Goal: Use online tool/utility: Utilize a website feature to perform a specific function

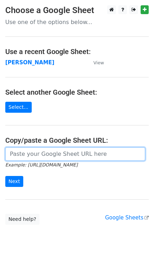
click at [60, 150] on input "url" at bounding box center [75, 153] width 140 height 13
paste input "info@make-it-sew.ca sales@unitwin.com melissa@thewritingsontheroll.com info@alp…"
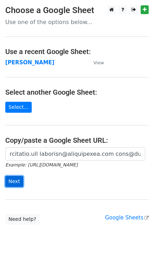
click at [13, 180] on input "Next" at bounding box center [14, 181] width 18 height 11
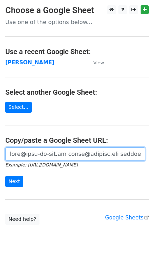
click at [34, 151] on input "url" at bounding box center [75, 153] width 140 height 13
paste input "https://docs.google.com/spreadsheets/d/1BYGVI45WQ4cz22B5xAjNLGlSM1xeazTwWyxZ3AO…"
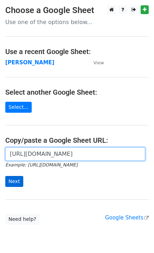
scroll to position [0, 160]
type input "https://docs.google.com/spreadsheets/d/1BYGVI45WQ4cz22B5xAjNLGlSM1xeazTwWyxZ3AO…"
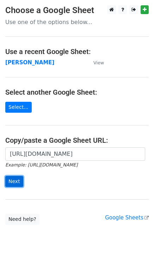
click at [12, 181] on input "Next" at bounding box center [14, 181] width 18 height 11
